Goal: Task Accomplishment & Management: Use online tool/utility

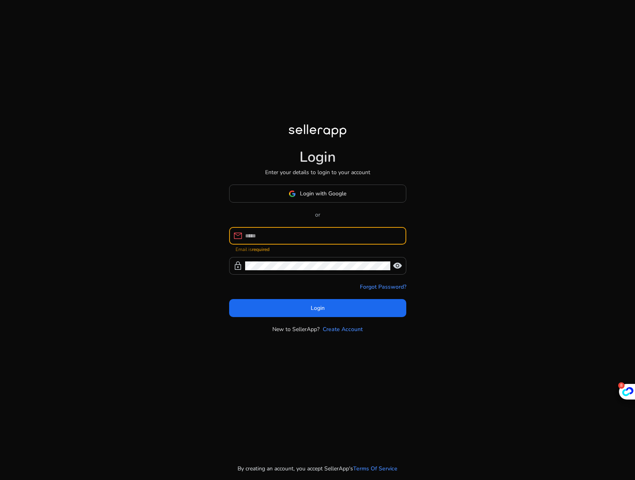
click at [286, 238] on input at bounding box center [322, 235] width 155 height 9
type input "**********"
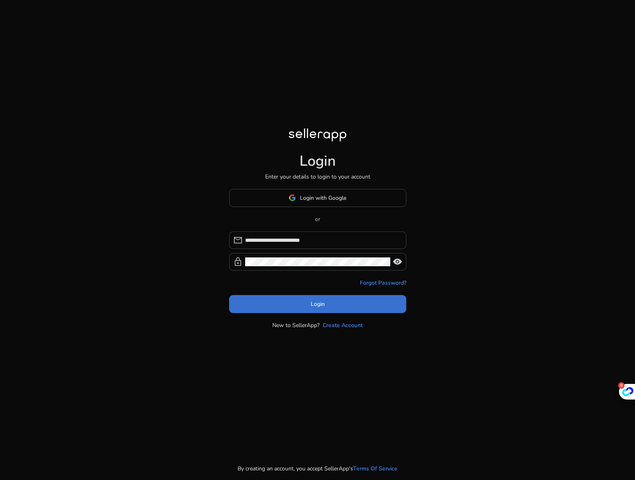
click at [315, 301] on span "Login" at bounding box center [318, 304] width 14 height 8
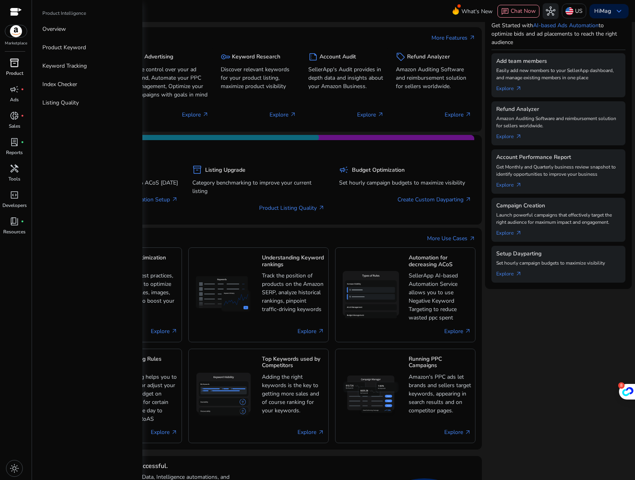
click at [11, 69] on div "inventory_2" at bounding box center [14, 62] width 22 height 13
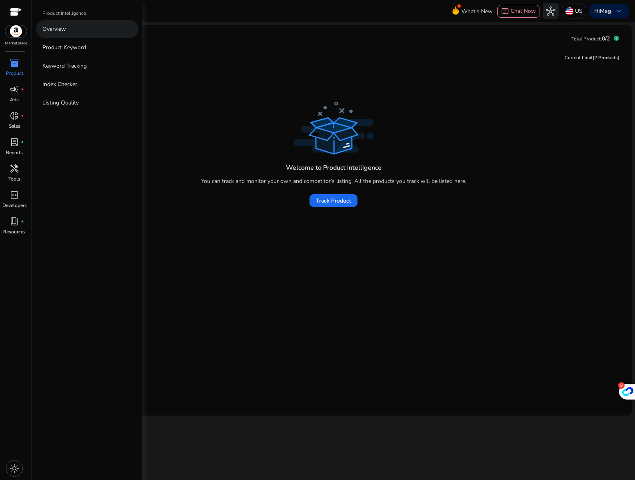
click at [65, 29] on p "Overview" at bounding box center [54, 29] width 24 height 8
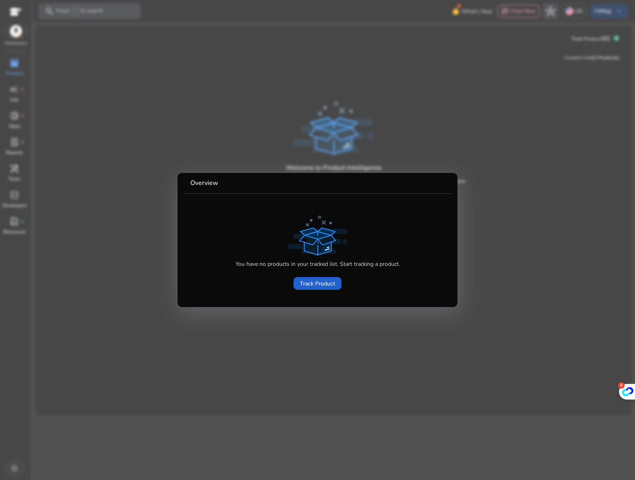
click at [328, 287] on span "Track Product" at bounding box center [317, 283] width 35 height 8
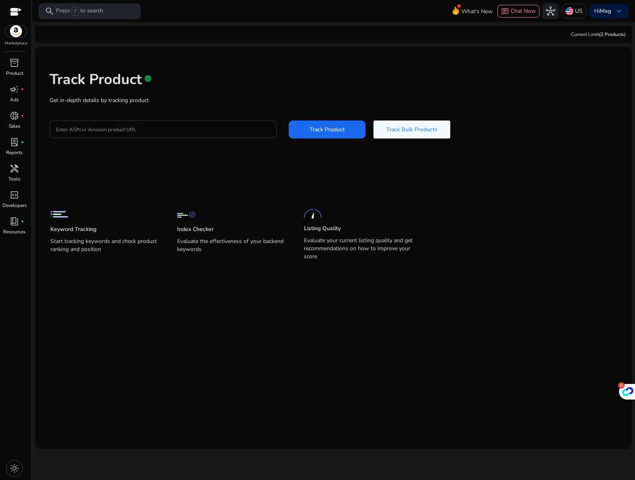
click at [164, 130] on input "Enter ASIN or Amazon product URL" at bounding box center [163, 129] width 214 height 9
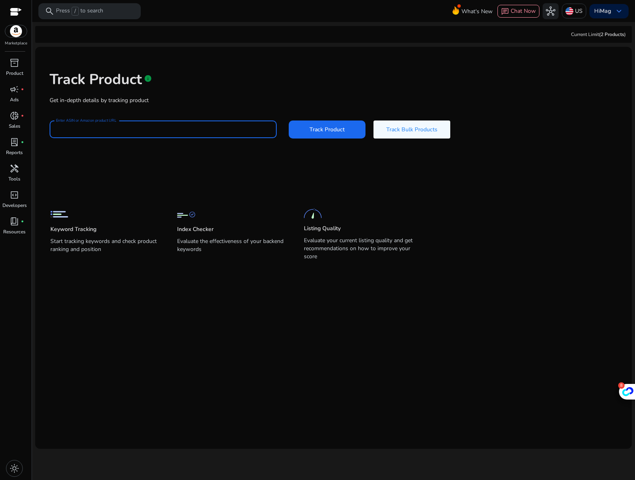
paste input "**********"
type input "**********"
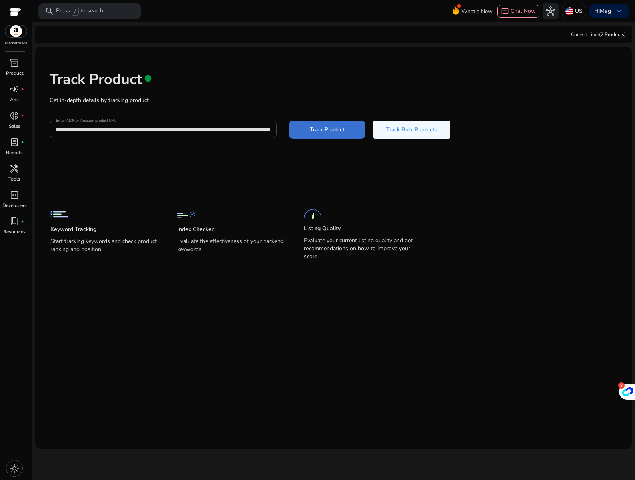
scroll to position [0, 0]
click at [336, 132] on span "Track Product" at bounding box center [327, 129] width 35 height 8
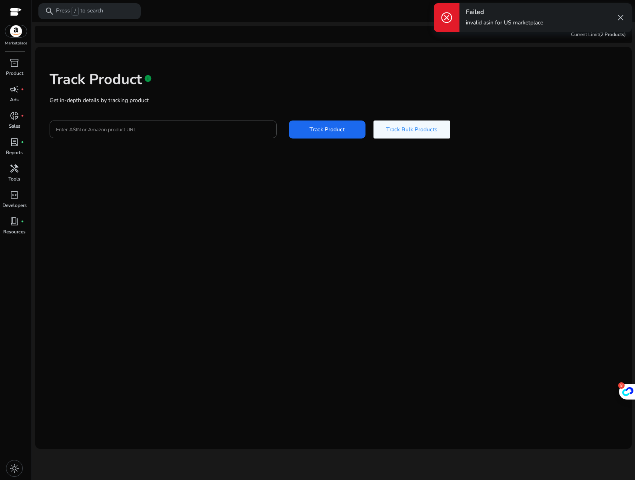
click at [489, 129] on div "Enter ASIN or Amazon product URL Track Product Track Bulk Products" at bounding box center [334, 129] width 568 height 18
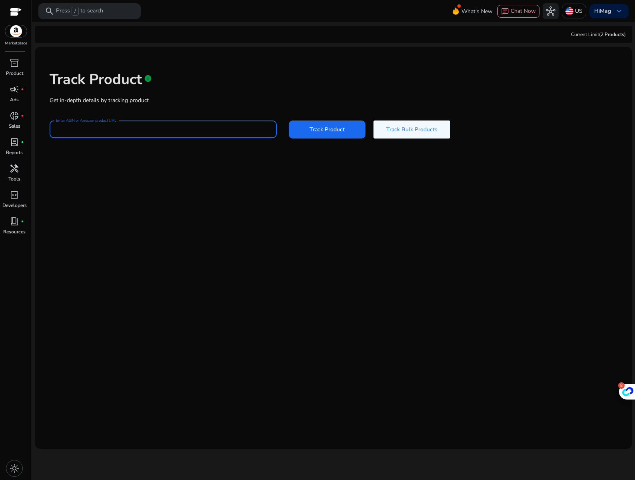
click at [183, 132] on input "Enter ASIN or Amazon product URL" at bounding box center [163, 129] width 214 height 9
paste input "**********"
type input "**********"
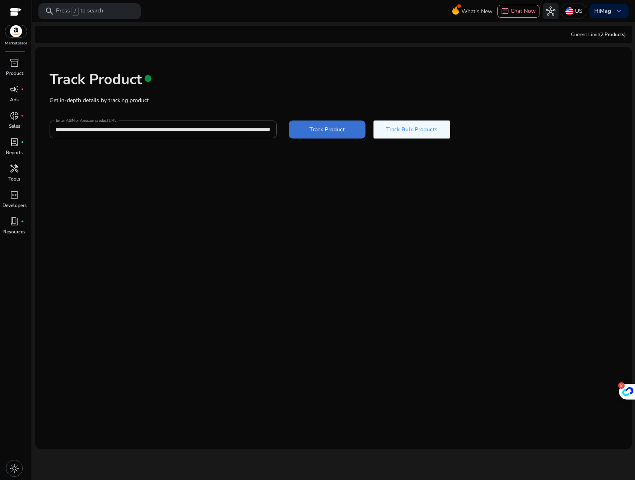
scroll to position [0, 0]
click at [327, 136] on span at bounding box center [327, 129] width 77 height 19
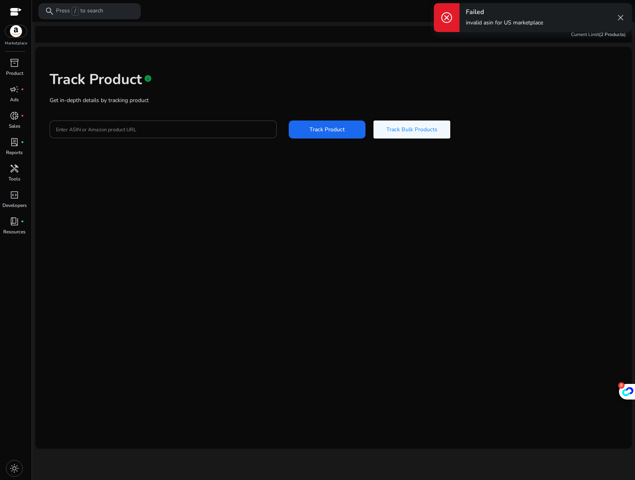
click at [588, 43] on div "Current Limit (2 Products ) Track Product info Get in-depth details by tracking…" at bounding box center [333, 237] width 597 height 422
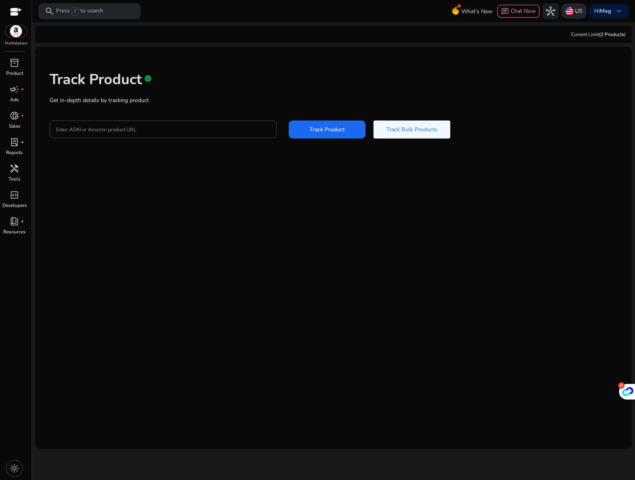
click at [570, 8] on img at bounding box center [570, 11] width 8 height 8
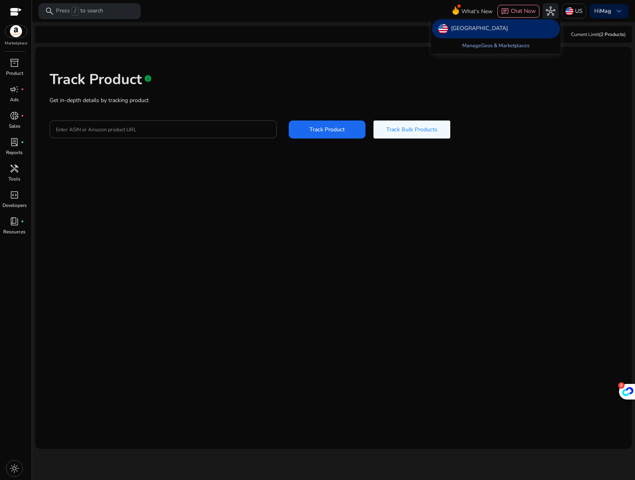
click at [508, 45] on link "Manage Geos & Marketplaces" at bounding box center [496, 45] width 80 height 14
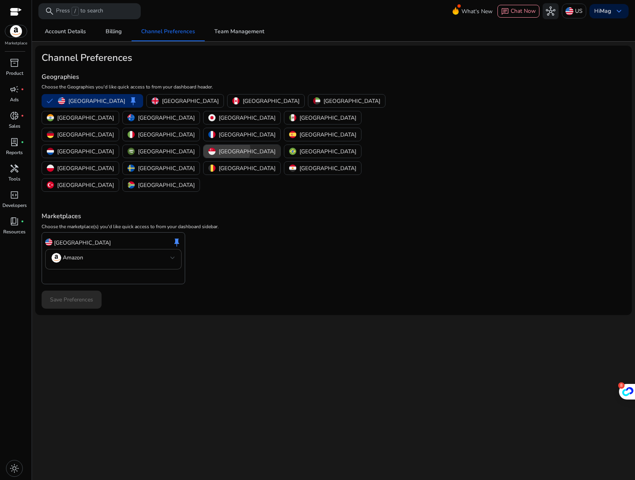
click at [276, 147] on p "[GEOGRAPHIC_DATA]" at bounding box center [247, 151] width 57 height 8
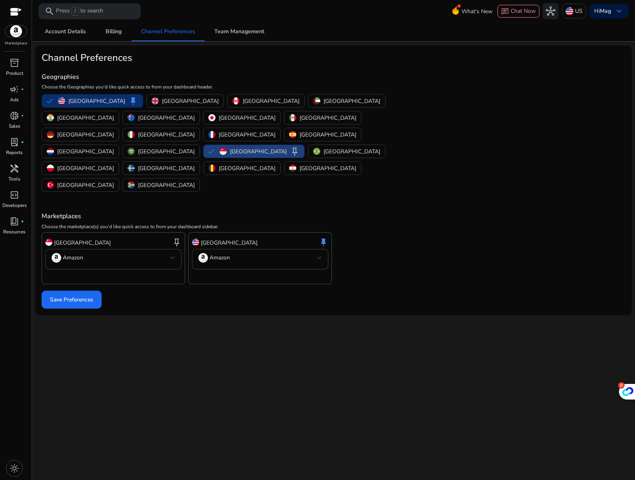
click at [74, 103] on p "[GEOGRAPHIC_DATA]" at bounding box center [96, 101] width 57 height 8
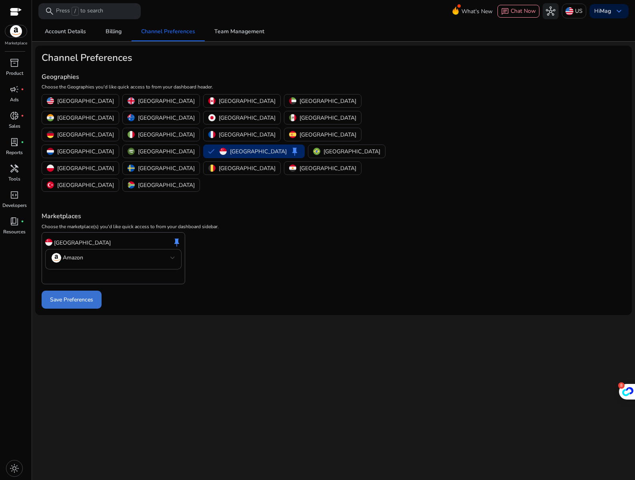
click at [73, 290] on span at bounding box center [72, 299] width 60 height 19
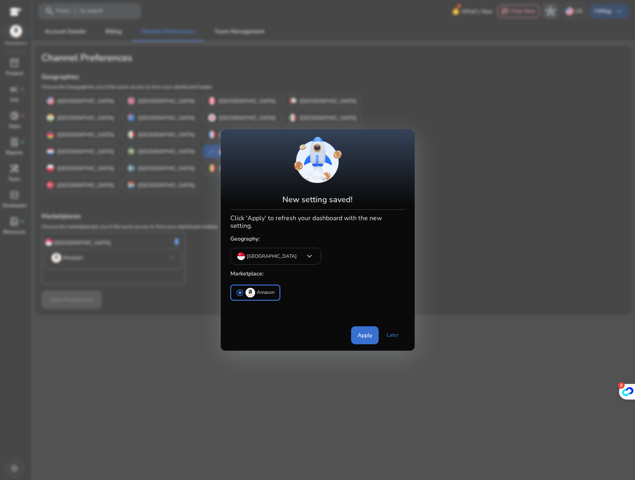
click at [365, 333] on span "Apply" at bounding box center [365, 335] width 15 height 8
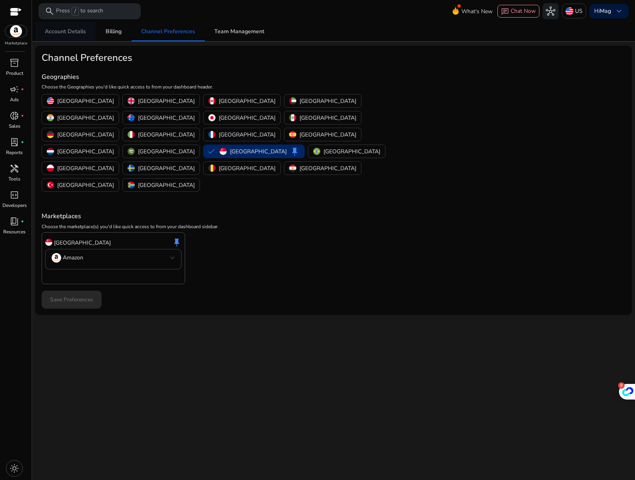
click at [68, 32] on span "Account Details" at bounding box center [65, 32] width 41 height 6
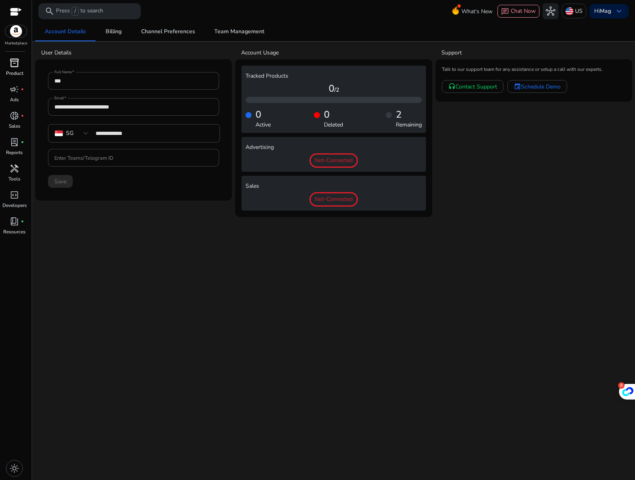
click at [13, 76] on p "Product" at bounding box center [14, 73] width 17 height 7
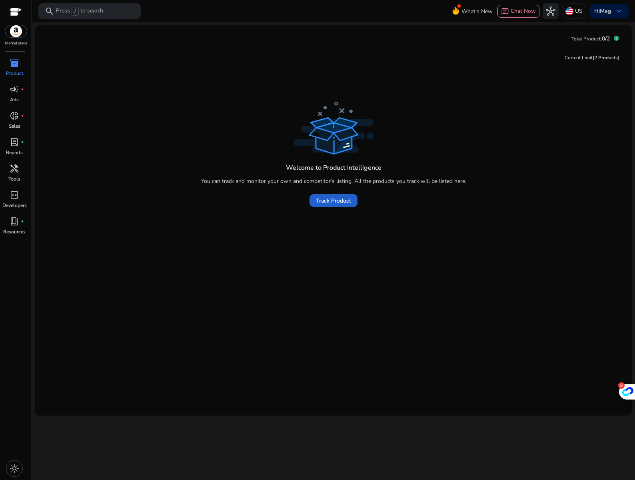
click at [332, 205] on span at bounding box center [334, 200] width 48 height 19
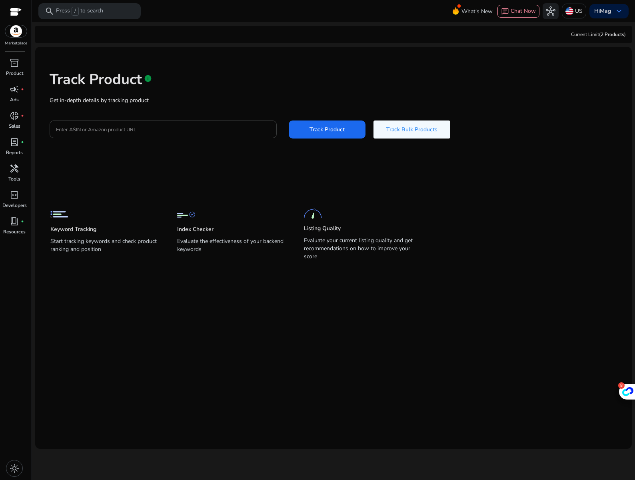
click at [158, 136] on div at bounding box center [163, 129] width 214 height 18
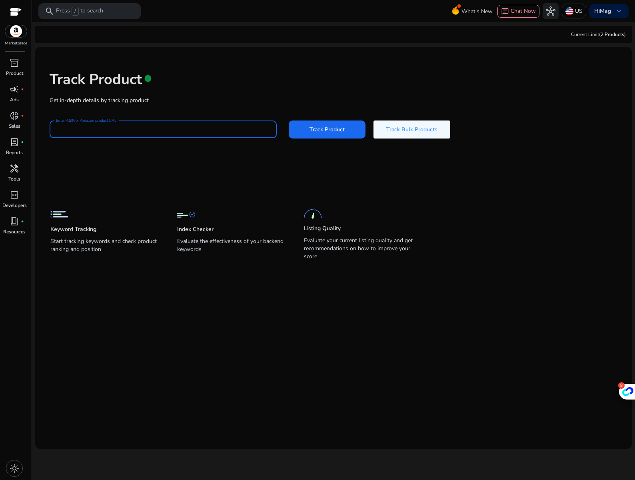
click at [159, 130] on input "Enter ASIN or Amazon product URL" at bounding box center [163, 129] width 214 height 9
paste input "**********"
type input "**********"
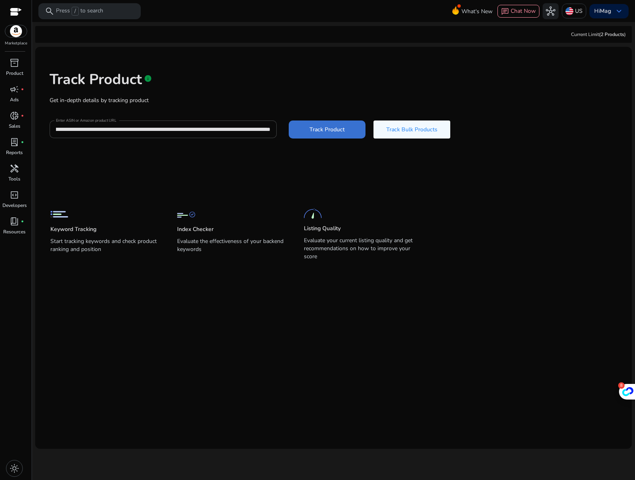
scroll to position [0, 0]
click at [335, 132] on span "Track Product" at bounding box center [327, 129] width 35 height 8
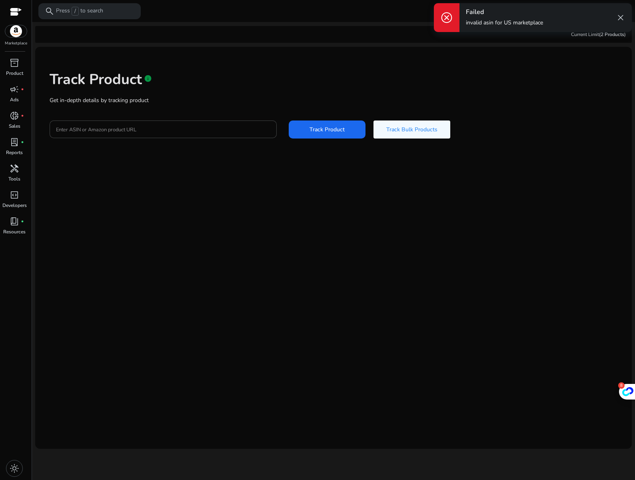
click at [505, 120] on div "Enter ASIN or Amazon product URL Track Product Track Bulk Products" at bounding box center [334, 129] width 568 height 18
click at [619, 18] on span "close" at bounding box center [621, 18] width 10 height 10
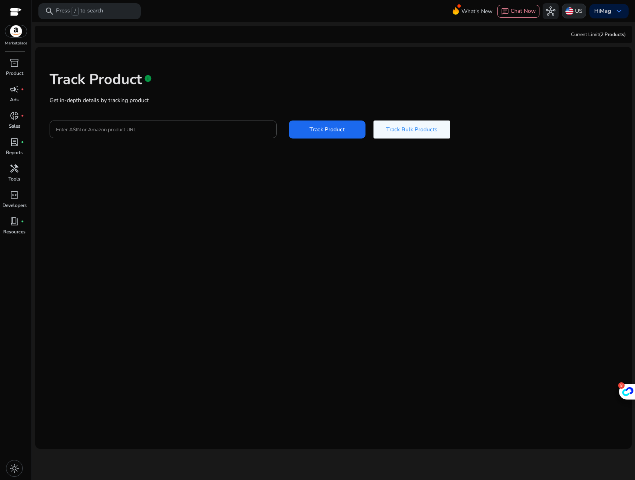
click at [568, 11] on img at bounding box center [570, 11] width 8 height 8
click at [572, 11] on div at bounding box center [317, 240] width 635 height 480
click at [572, 11] on div "US" at bounding box center [574, 11] width 24 height 15
click at [504, 48] on link "Manage Geos & Marketplaces" at bounding box center [496, 45] width 80 height 14
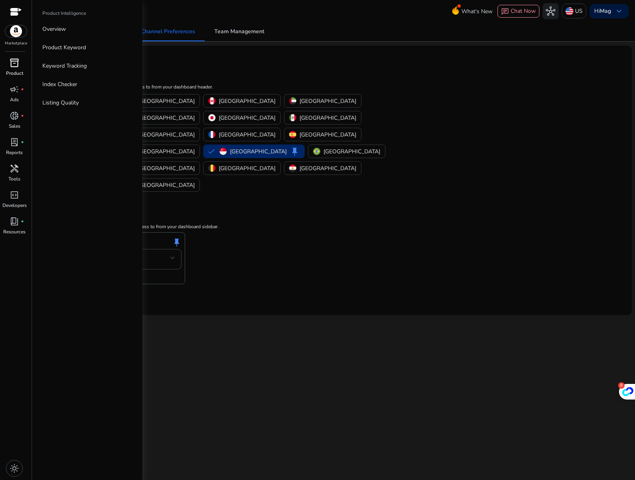
click at [13, 70] on p "Product" at bounding box center [14, 73] width 17 height 7
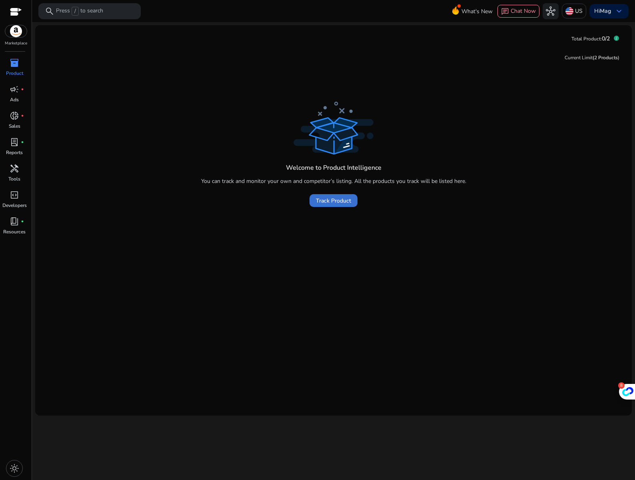
click at [337, 198] on span "Track Product" at bounding box center [333, 200] width 35 height 8
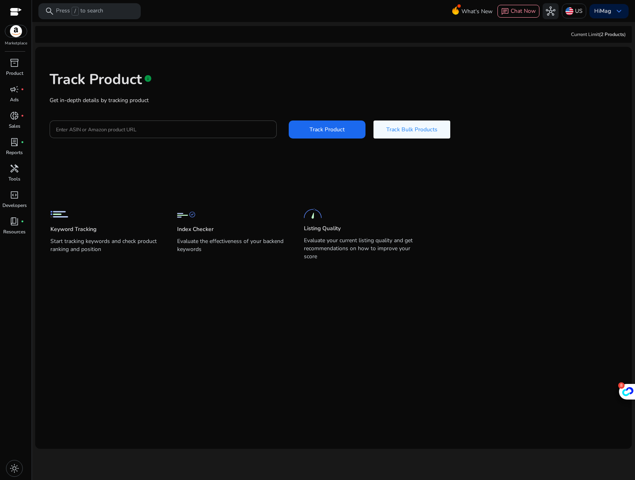
click at [172, 115] on div "Track Product info Get in-depth details by tracking product Enter ASIN or Amazo…" at bounding box center [334, 103] width 584 height 101
click at [172, 122] on div at bounding box center [163, 129] width 214 height 18
paste input "**********"
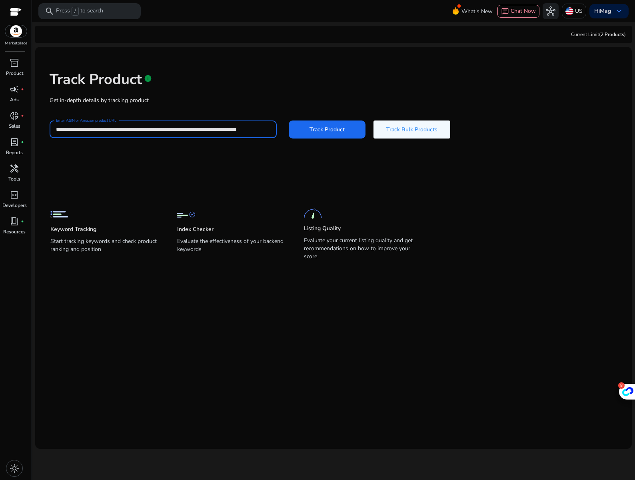
scroll to position [0, 44]
type input "**********"
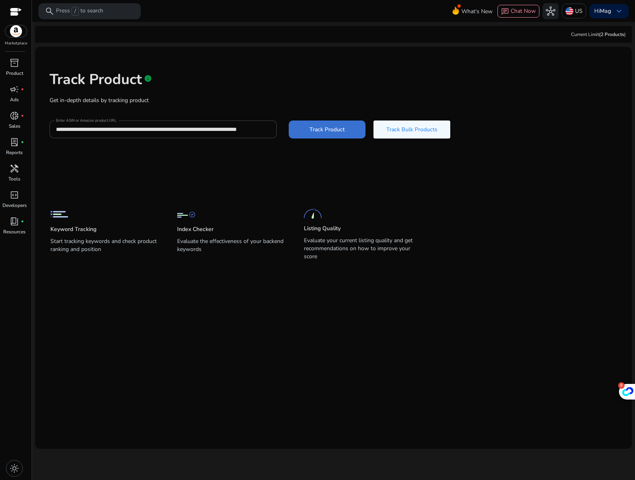
scroll to position [0, 0]
click at [346, 131] on span at bounding box center [327, 129] width 77 height 19
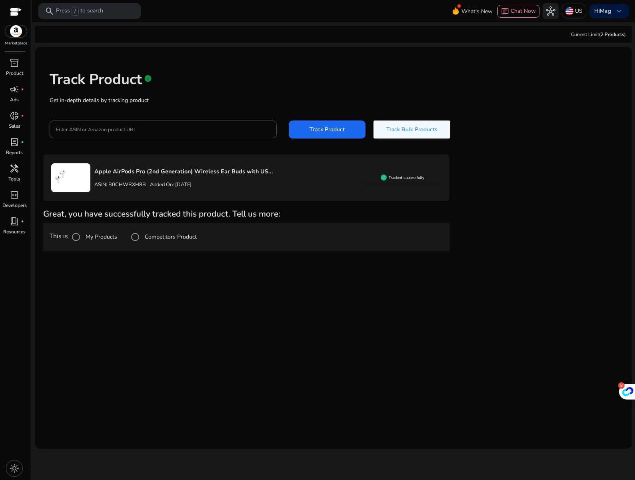
click at [190, 242] on div "Competitors Product" at bounding box center [162, 237] width 70 height 16
click at [191, 238] on label "Competitors Product" at bounding box center [170, 236] width 54 height 8
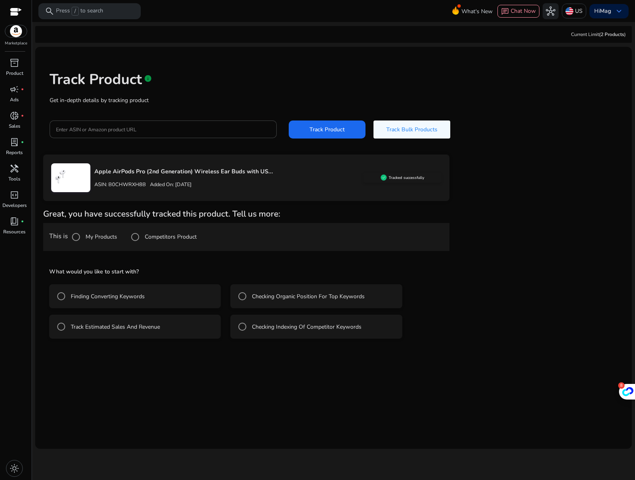
click at [196, 173] on p "Apple AirPods Pro (2nd Generation) Wireless Ear Buds with US..." at bounding box center [228, 171] width 269 height 9
click at [155, 170] on p "Apple AirPods Pro (2nd Generation) Wireless Ear Buds with US..." at bounding box center [228, 171] width 269 height 9
click at [119, 178] on div "ASIN: B0CHWRXH8B Added On: [DATE]" at bounding box center [228, 184] width 269 height 13
click at [317, 136] on span at bounding box center [327, 129] width 77 height 19
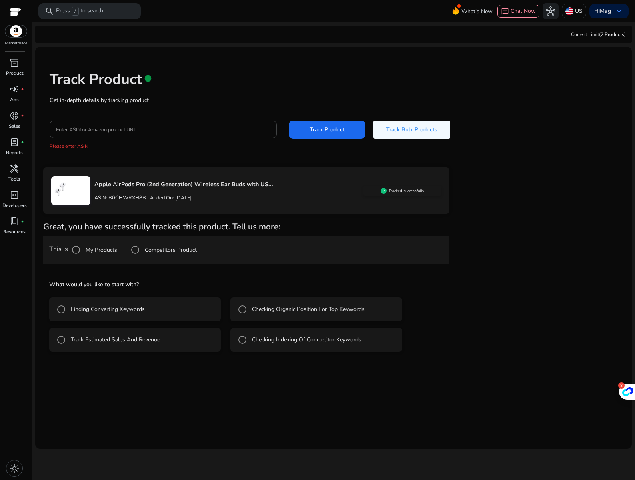
click at [408, 280] on div "What would you like to start with? Finding Converting Keywords Checking Organic…" at bounding box center [246, 315] width 406 height 86
click at [325, 311] on label "Checking Organic Position For Top Keywords" at bounding box center [307, 309] width 114 height 8
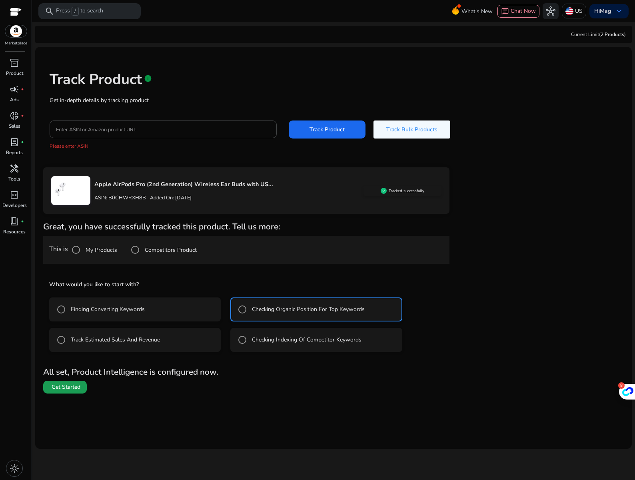
click at [82, 389] on span at bounding box center [65, 386] width 44 height 19
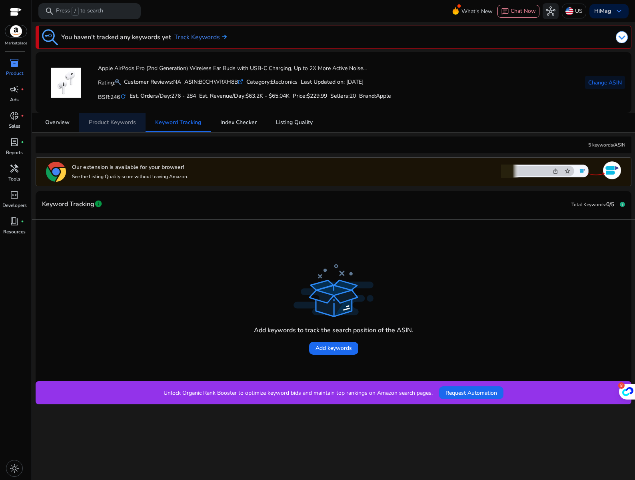
click at [112, 126] on span "Product Keywords" at bounding box center [112, 122] width 47 height 19
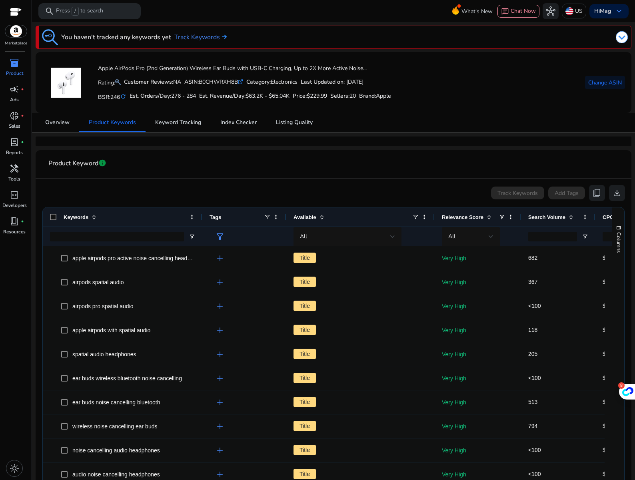
drag, startPoint x: 140, startPoint y: 218, endPoint x: 201, endPoint y: 224, distance: 61.1
click at [201, 224] on div at bounding box center [201, 216] width 3 height 19
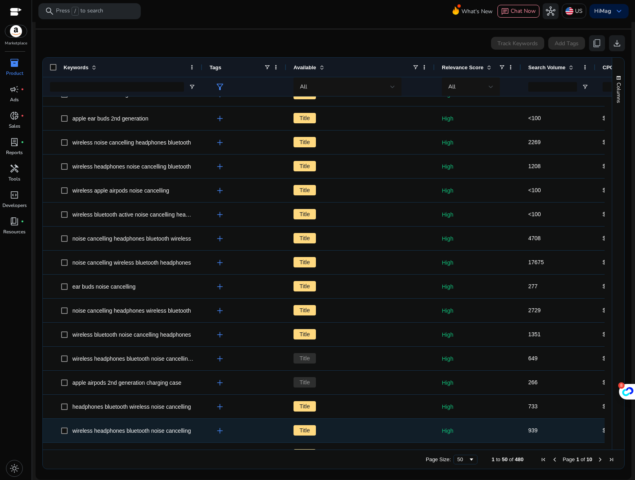
scroll to position [702, 0]
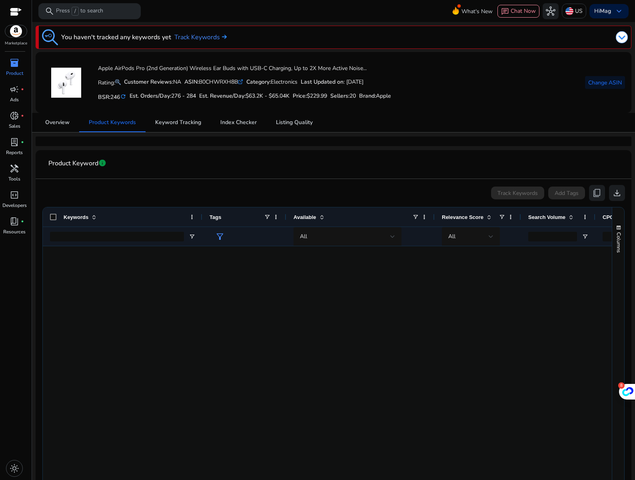
scroll to position [702, 0]
